Goal: Task Accomplishment & Management: Manage account settings

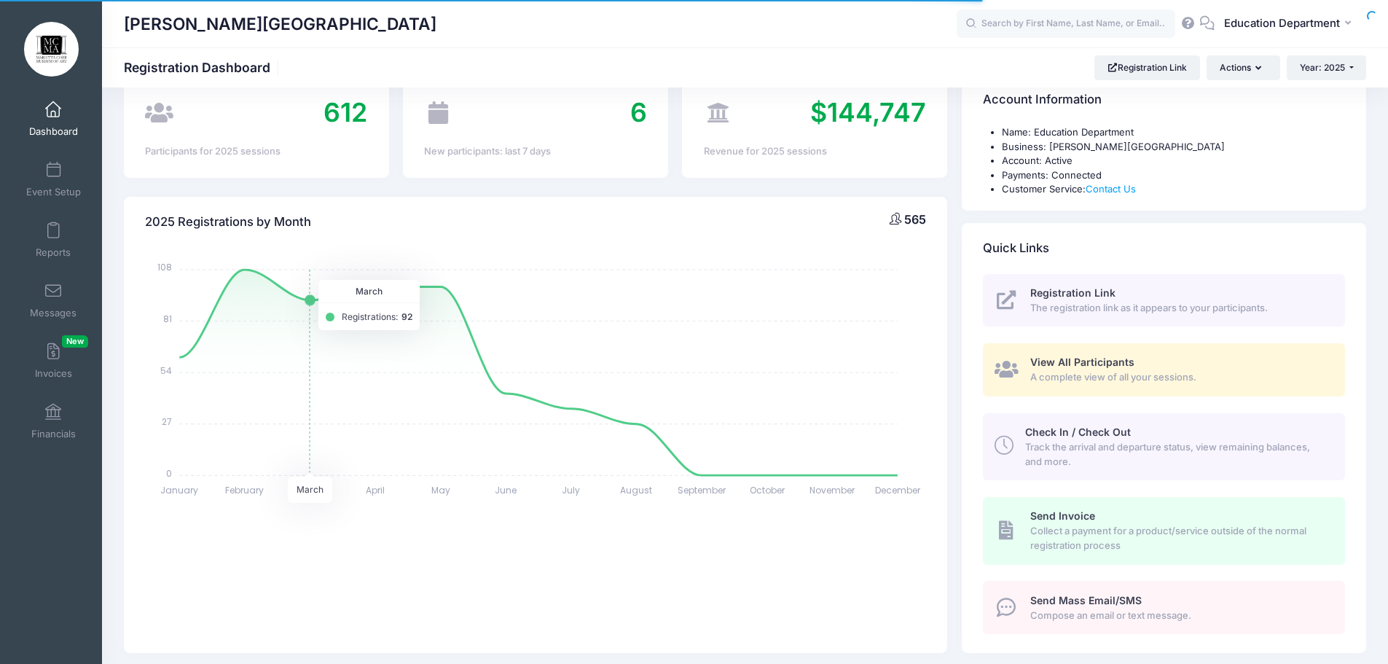
select select
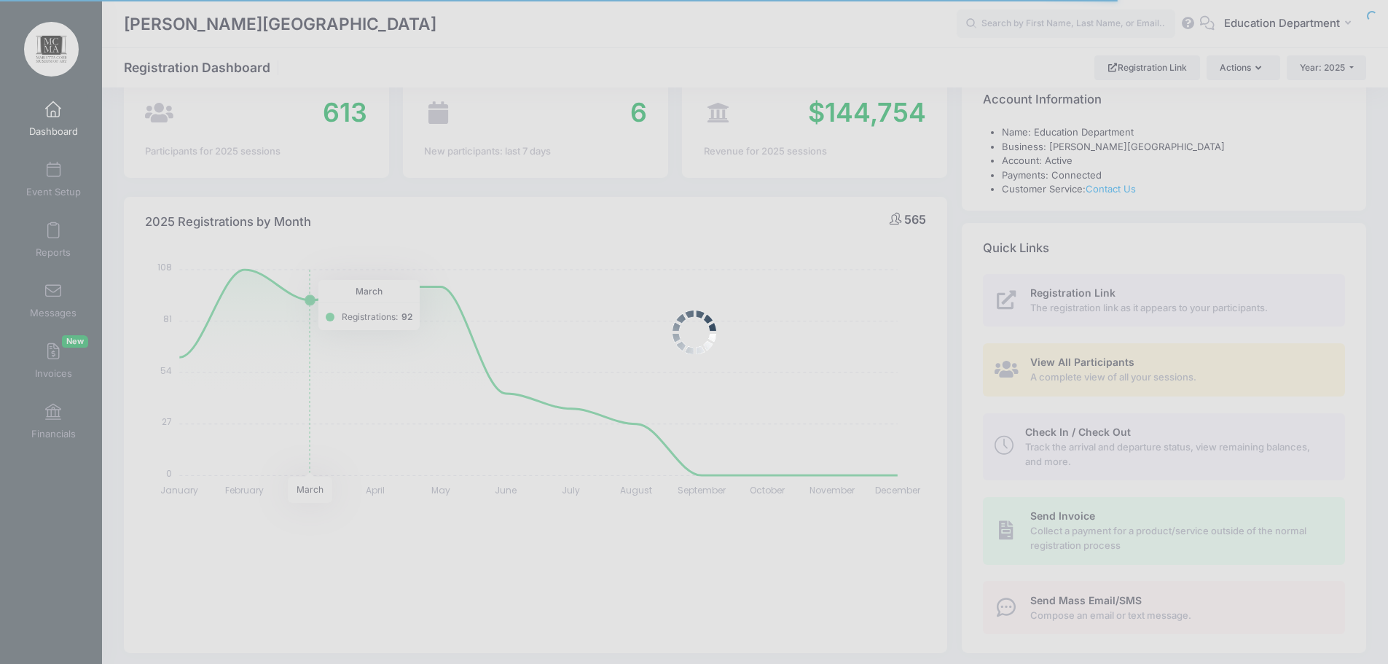
scroll to position [73, 0]
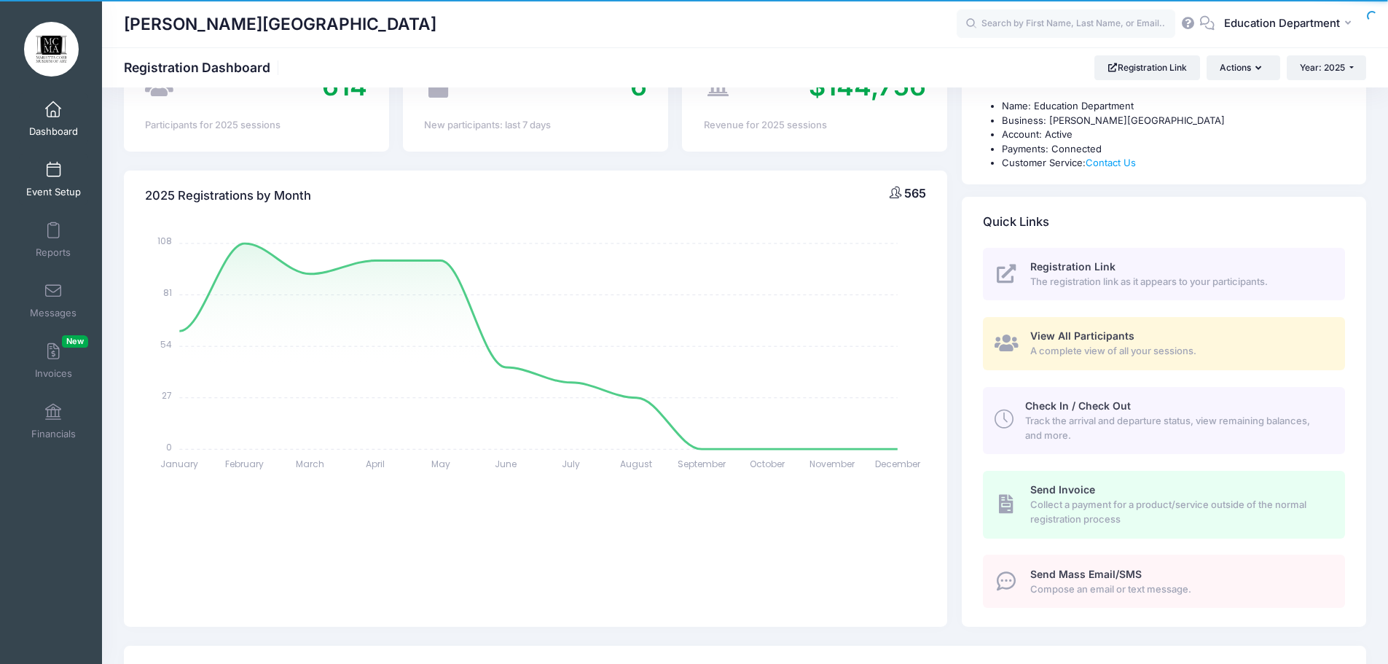
click at [60, 181] on link "Event Setup" at bounding box center [53, 179] width 69 height 51
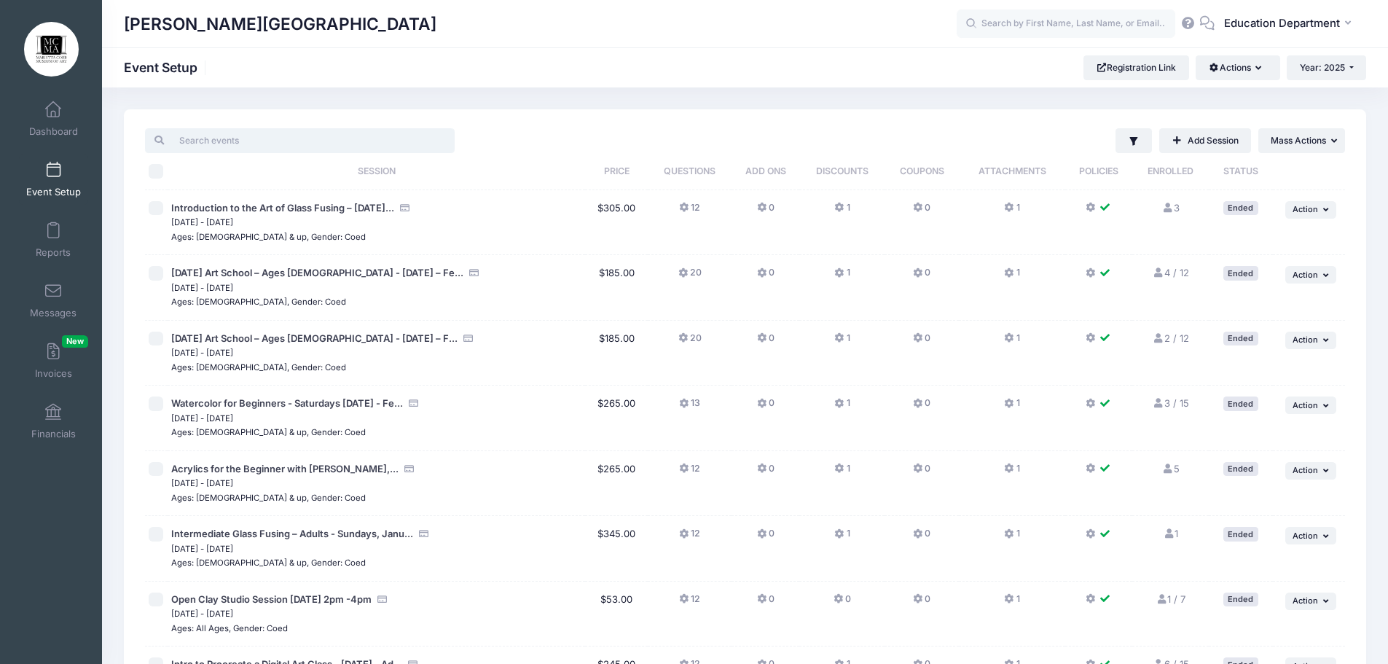
click at [214, 143] on input "search" at bounding box center [300, 140] width 310 height 25
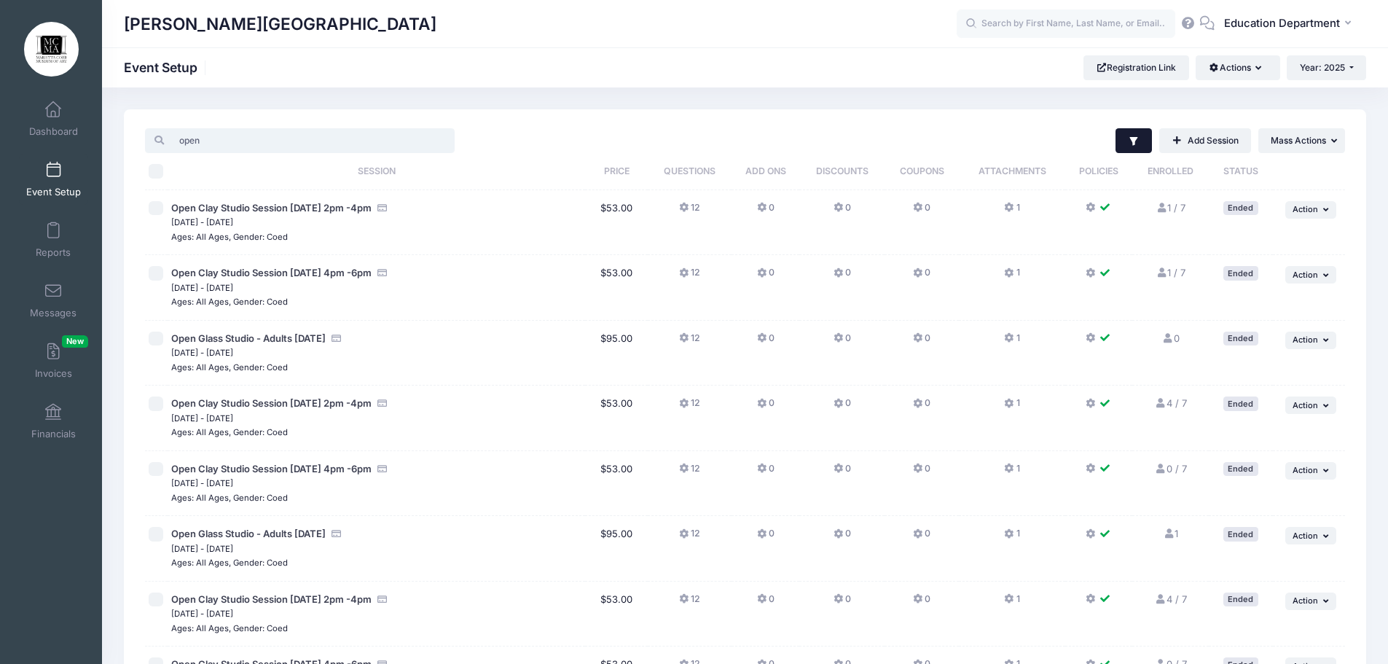
type input "open"
click at [1137, 151] on button "Filter" at bounding box center [1133, 140] width 37 height 25
click at [950, 266] on label "Live" at bounding box center [957, 264] width 18 height 15
click at [944, 266] on input "Live" at bounding box center [936, 264] width 15 height 15
checkbox input "false"
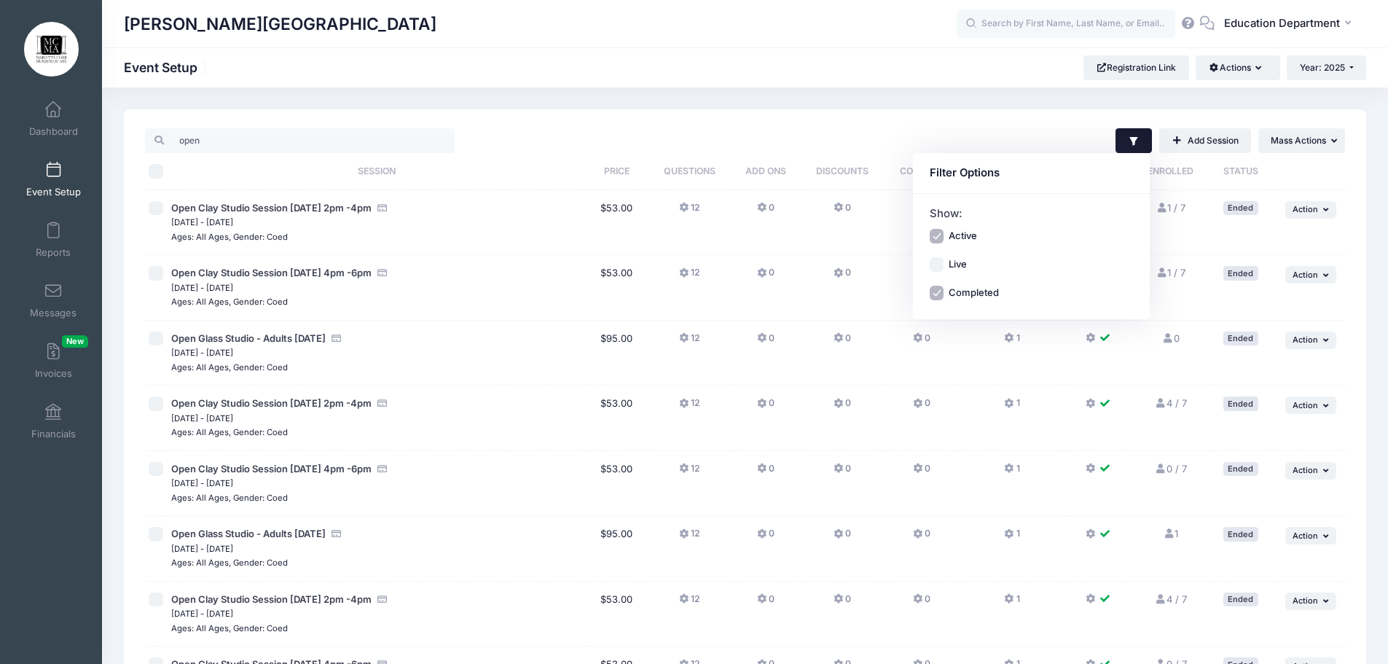
click at [942, 233] on input "Active" at bounding box center [936, 236] width 15 height 15
checkbox input "false"
click at [937, 272] on div "Active Live Completed" at bounding box center [1031, 264] width 204 height 71
click at [934, 301] on div "Show: Active Live Completed" at bounding box center [1031, 256] width 237 height 125
click at [938, 290] on input "Completed" at bounding box center [936, 293] width 15 height 15
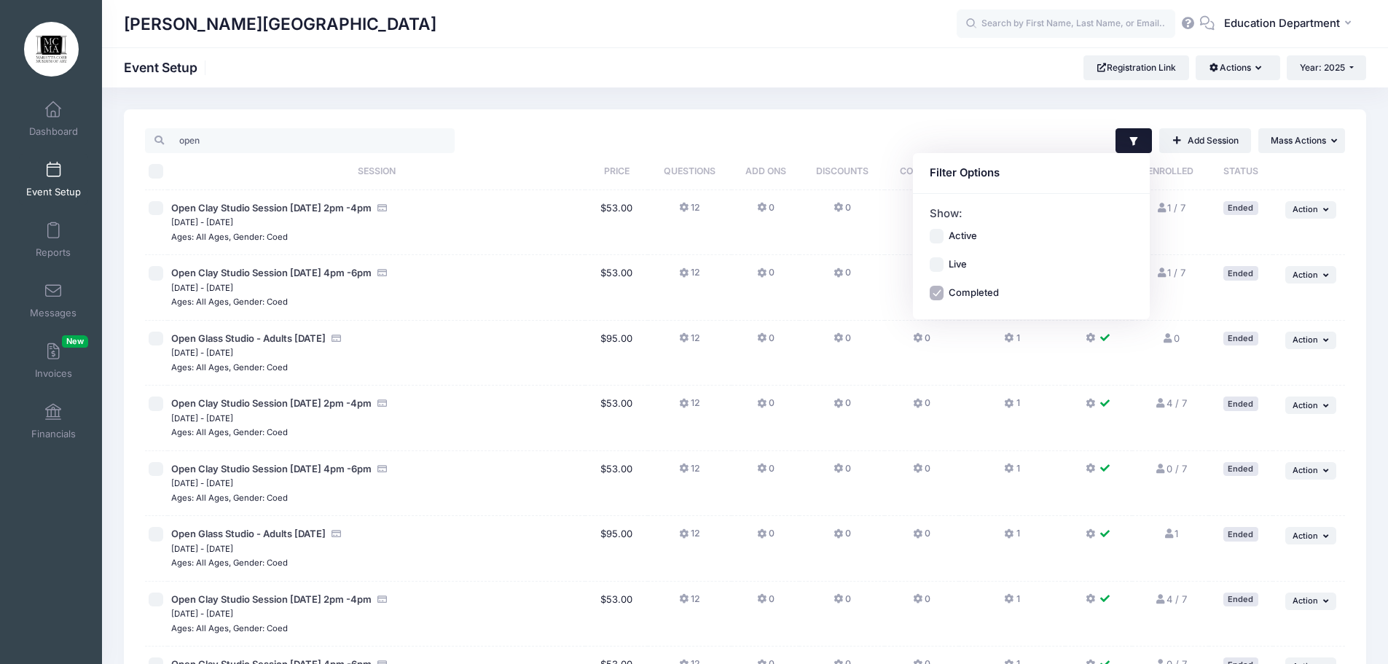
checkbox input "false"
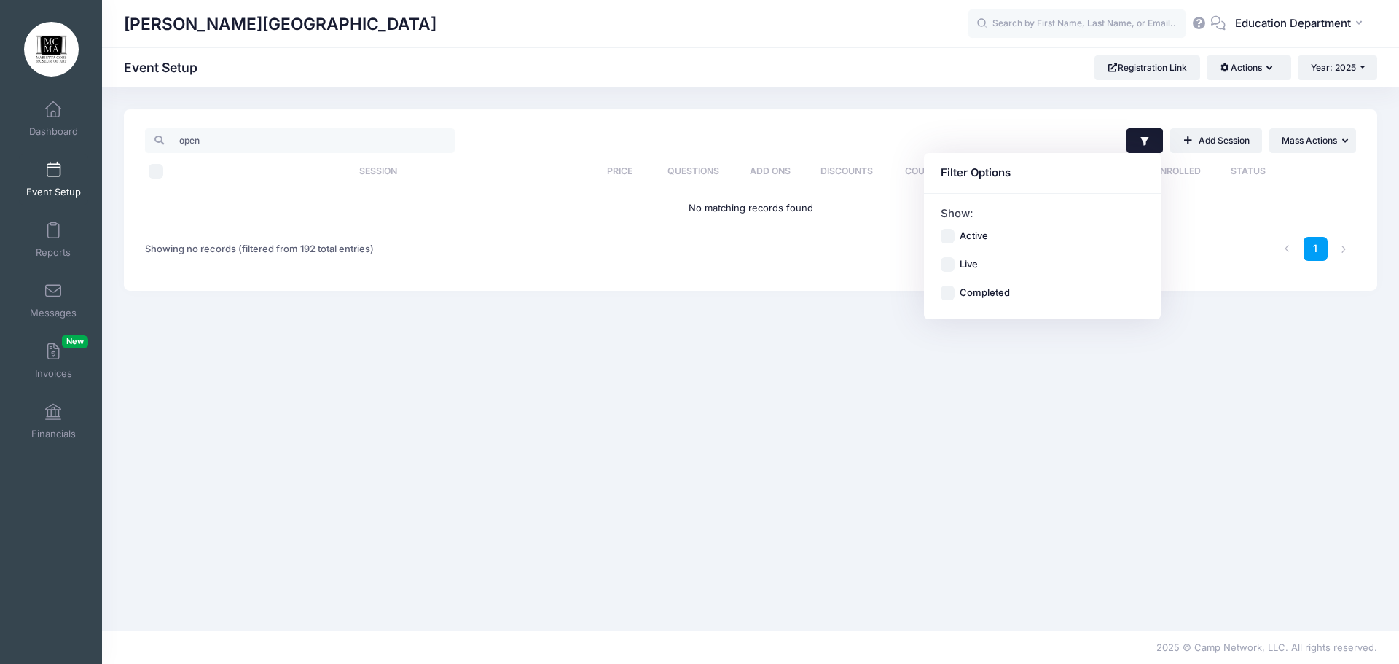
click at [943, 264] on input "Live" at bounding box center [947, 264] width 15 height 15
checkbox input "true"
click at [947, 241] on input "Active" at bounding box center [947, 236] width 15 height 15
checkbox input "true"
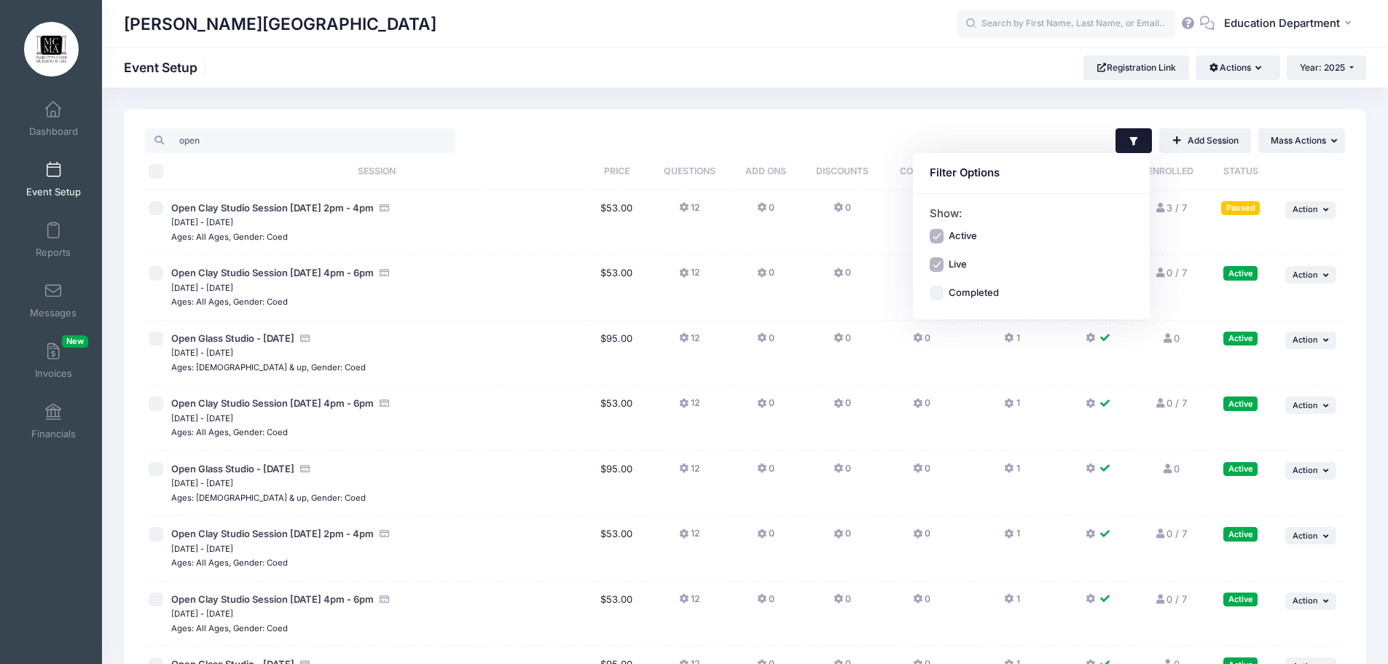
click at [602, 66] on div "Marietta Cobb Museum of Art Event Setup Registration Link Actions Manage Regist…" at bounding box center [745, 67] width 1286 height 25
click at [224, 136] on input "open" at bounding box center [300, 140] width 310 height 25
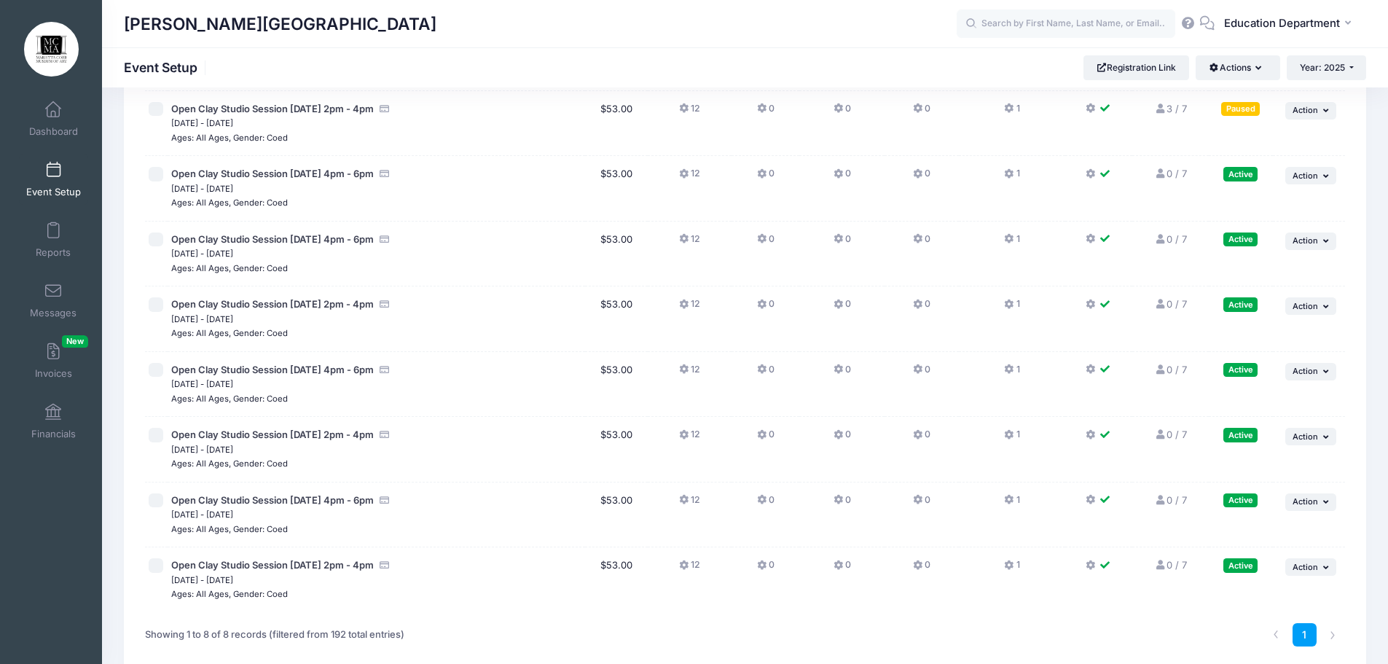
scroll to position [146, 0]
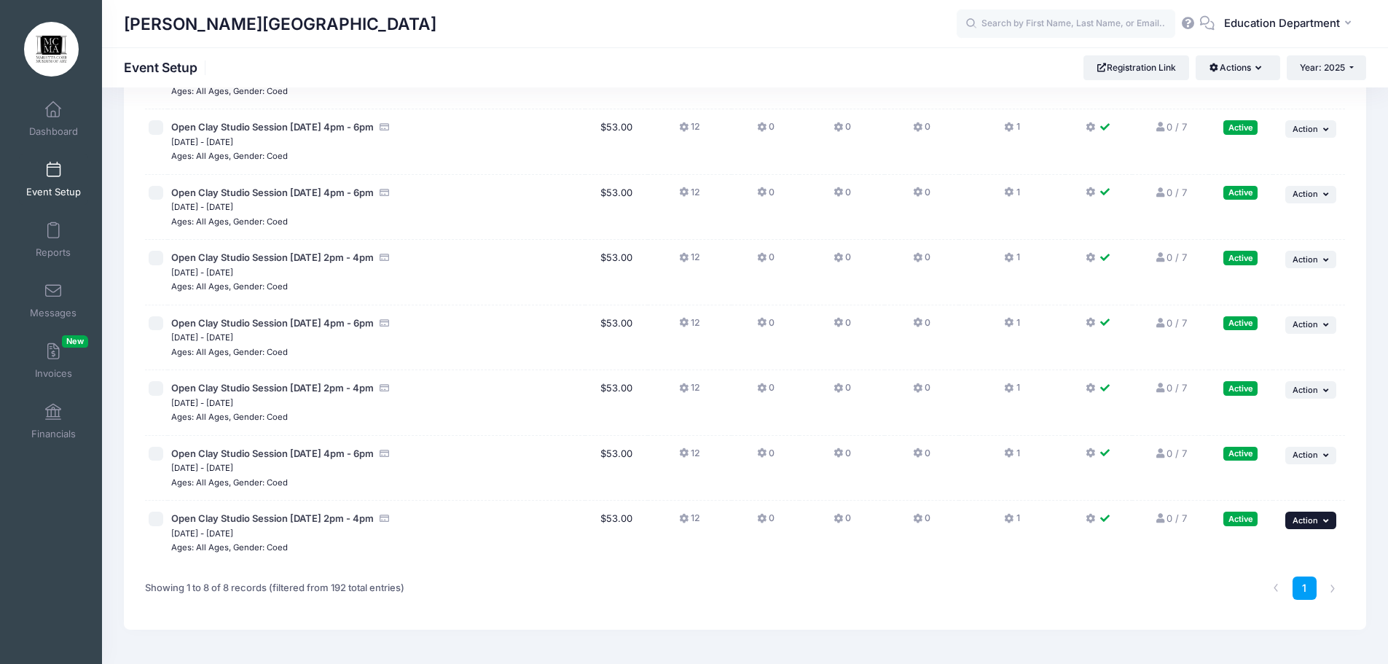
type input "open clay"
click at [1309, 524] on span "Action" at bounding box center [1304, 520] width 25 height 10
click at [1251, 373] on link "Pause Session" at bounding box center [1263, 376] width 132 height 28
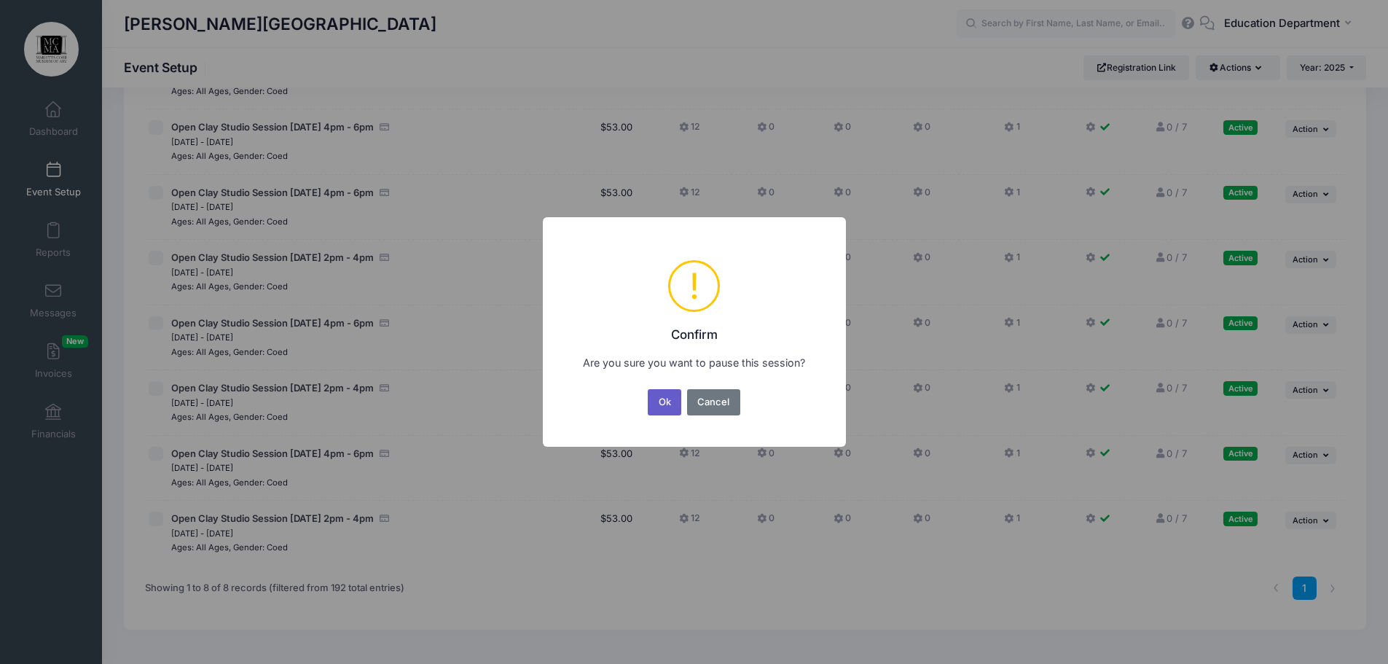
click at [660, 404] on button "Ok" at bounding box center [665, 402] width 34 height 26
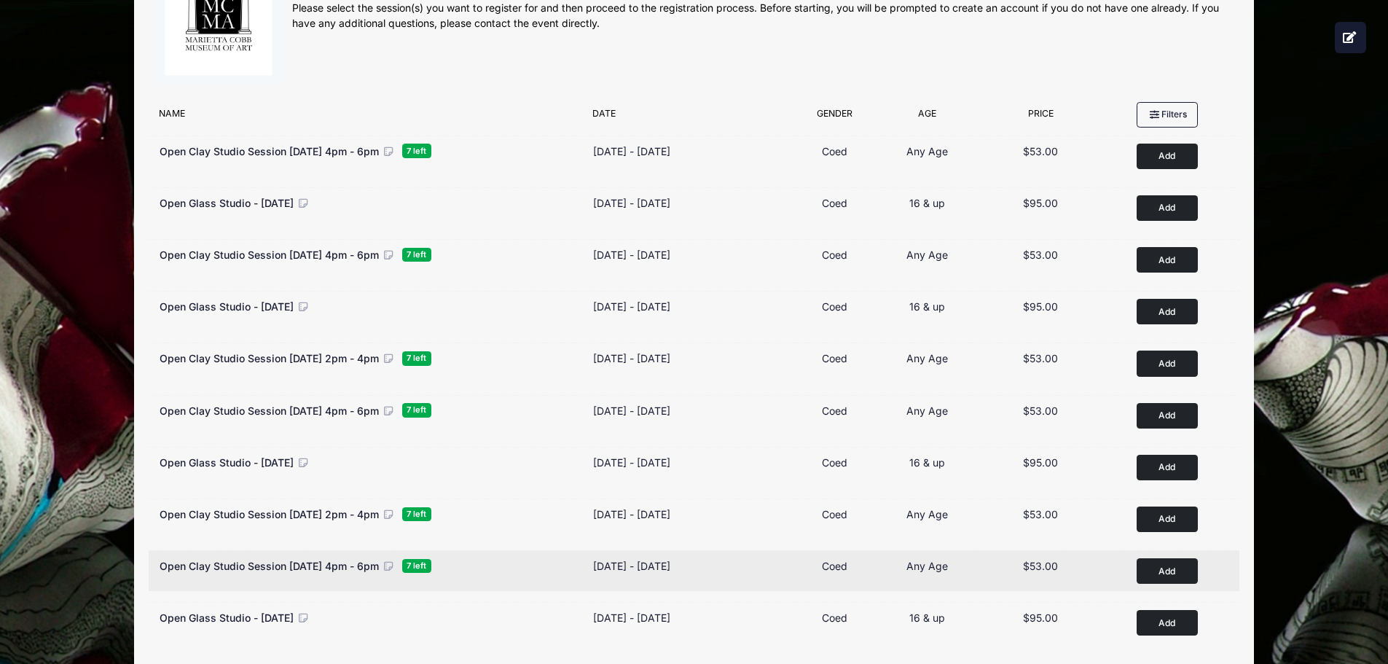
scroll to position [138, 0]
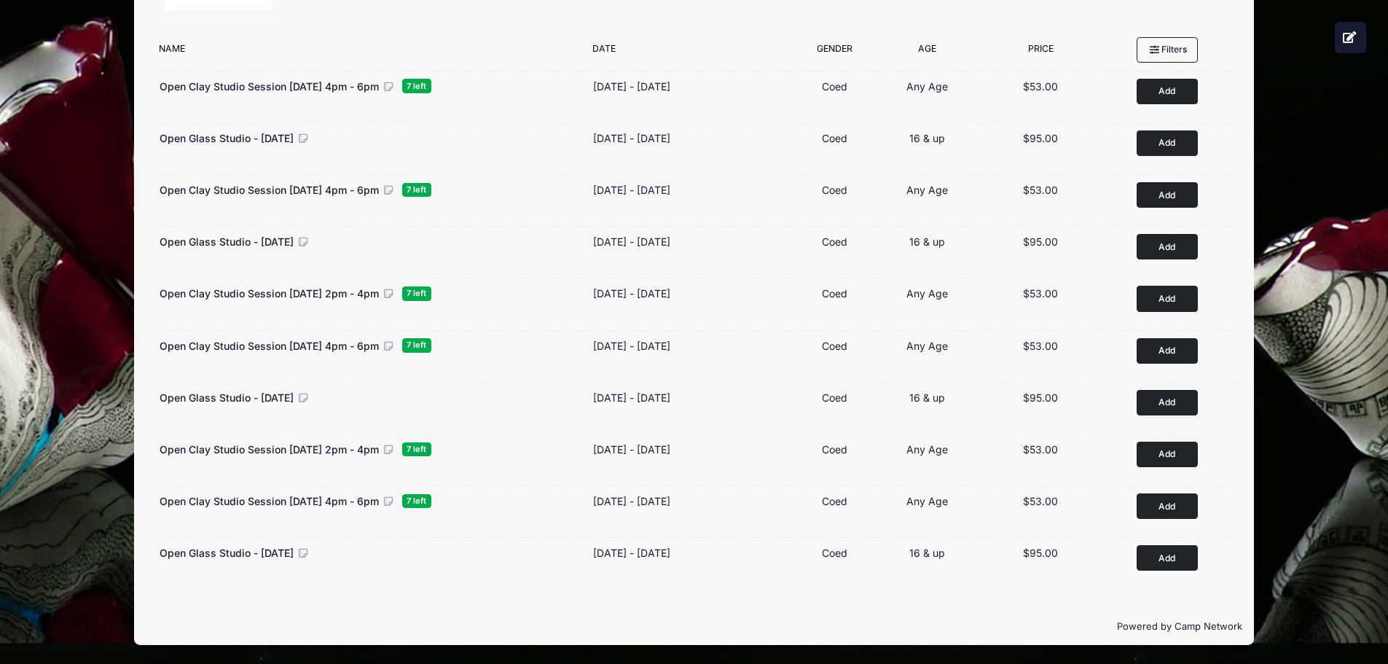
click at [502, 603] on div "Filter Options open clay fall A open clay fall A No sessions found matching you…" at bounding box center [694, 318] width 1120 height 577
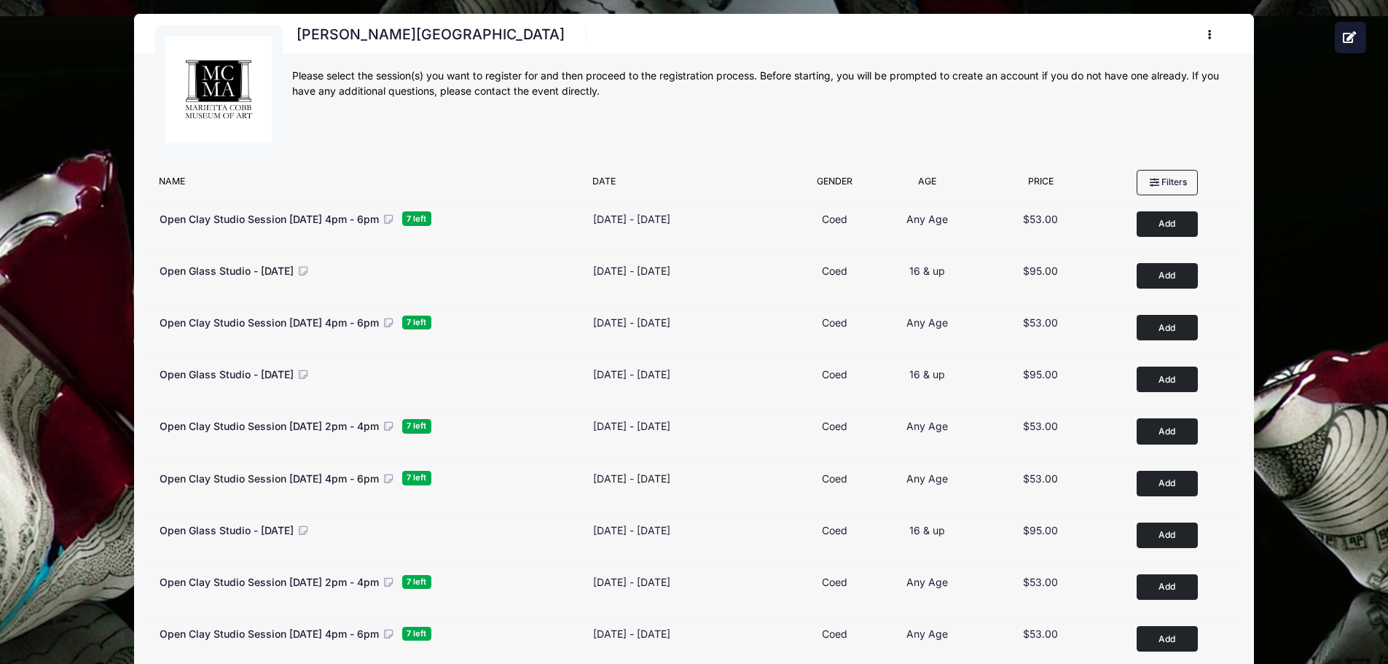
scroll to position [0, 0]
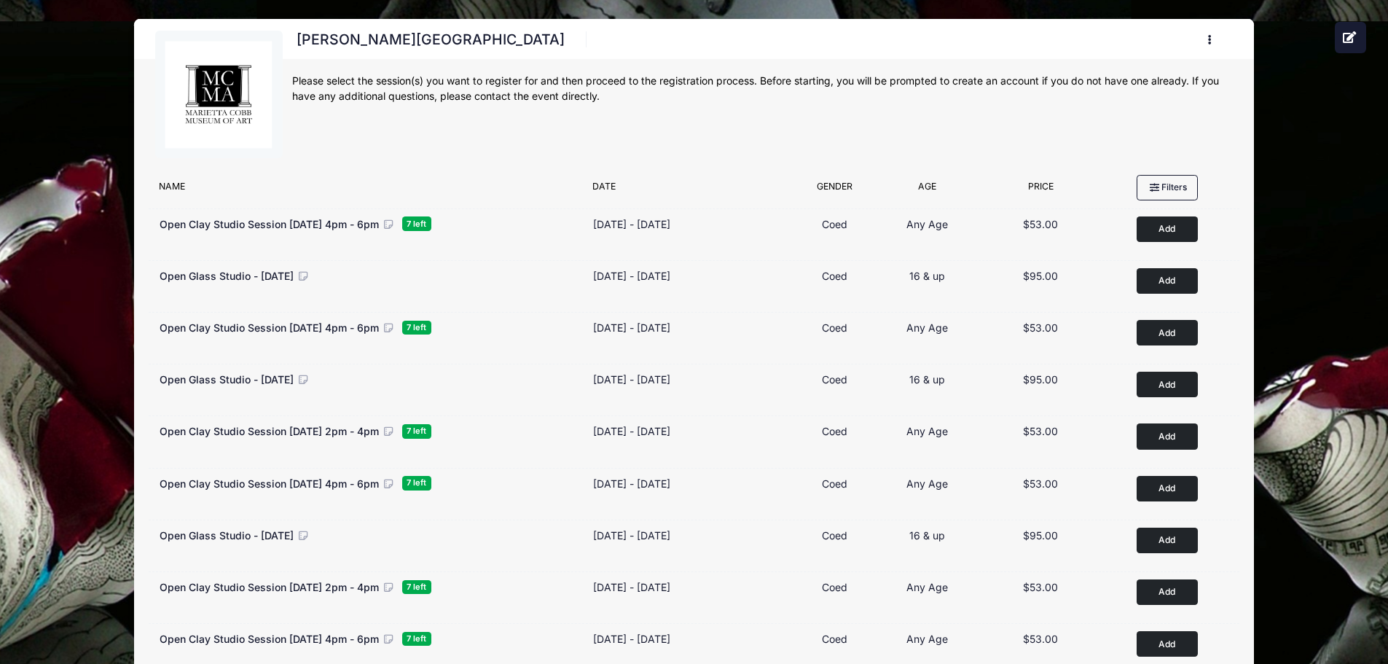
click at [367, 143] on div "[PERSON_NAME][GEOGRAPHIC_DATA] Register My Profile My Events Settings Announcem…" at bounding box center [762, 99] width 940 height 137
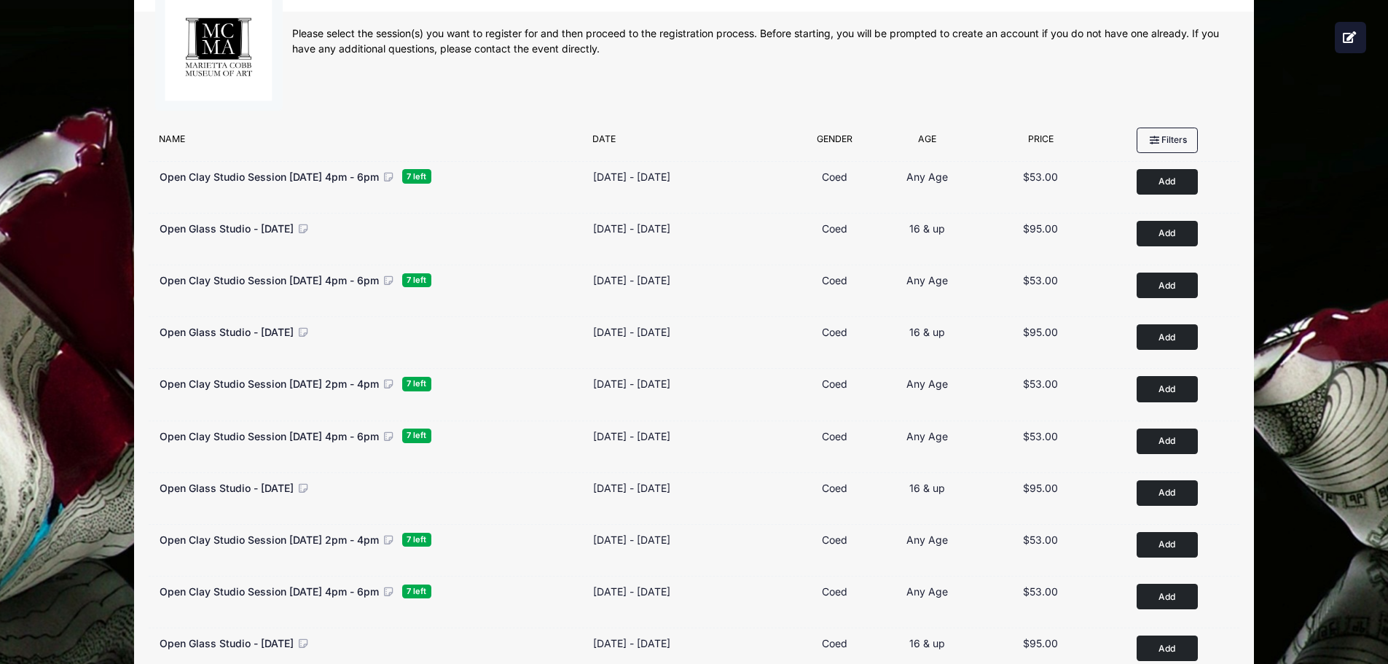
scroll to position [73, 0]
